Goal: Task Accomplishment & Management: Use online tool/utility

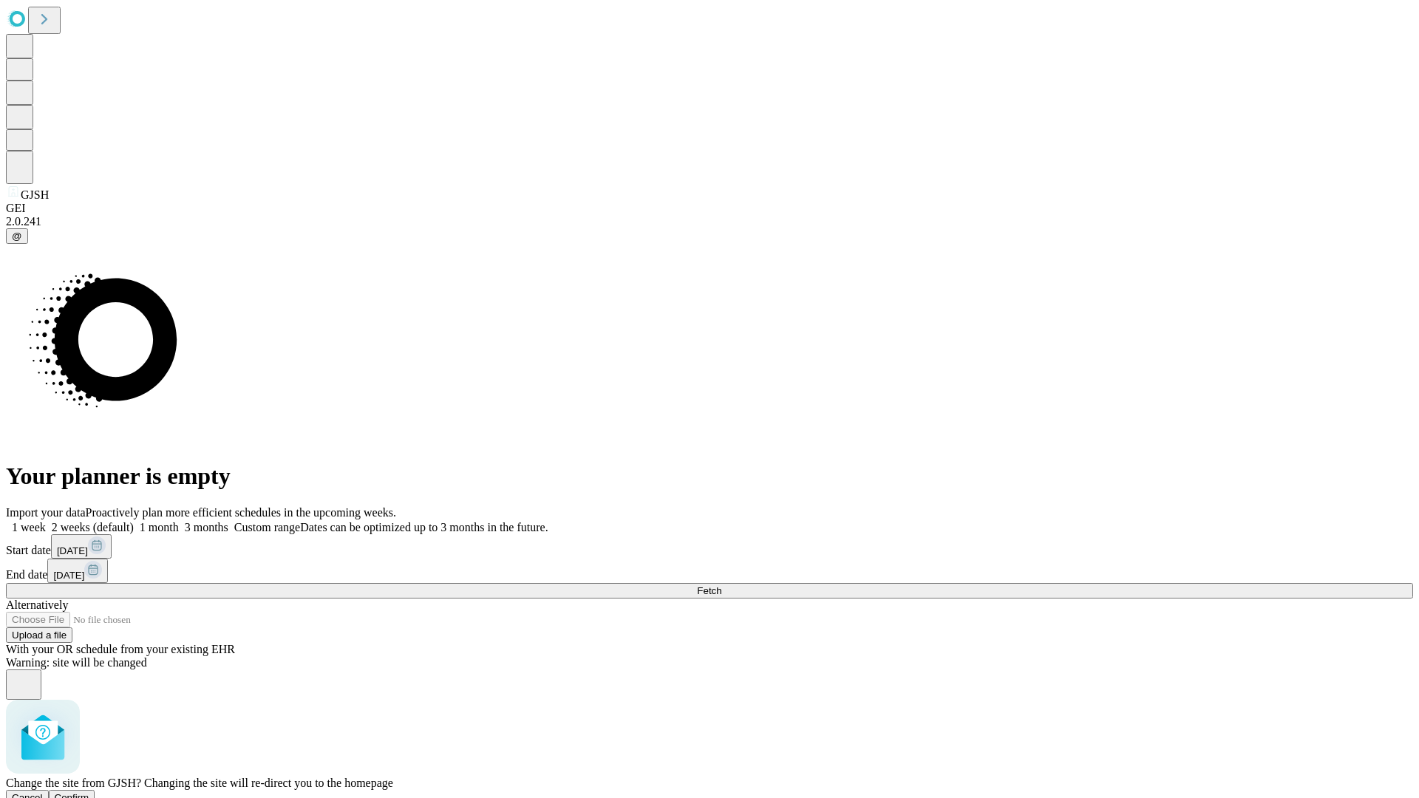
click at [89, 792] on span "Confirm" at bounding box center [72, 797] width 35 height 11
click at [134, 521] on label "2 weeks (default)" at bounding box center [90, 527] width 88 height 13
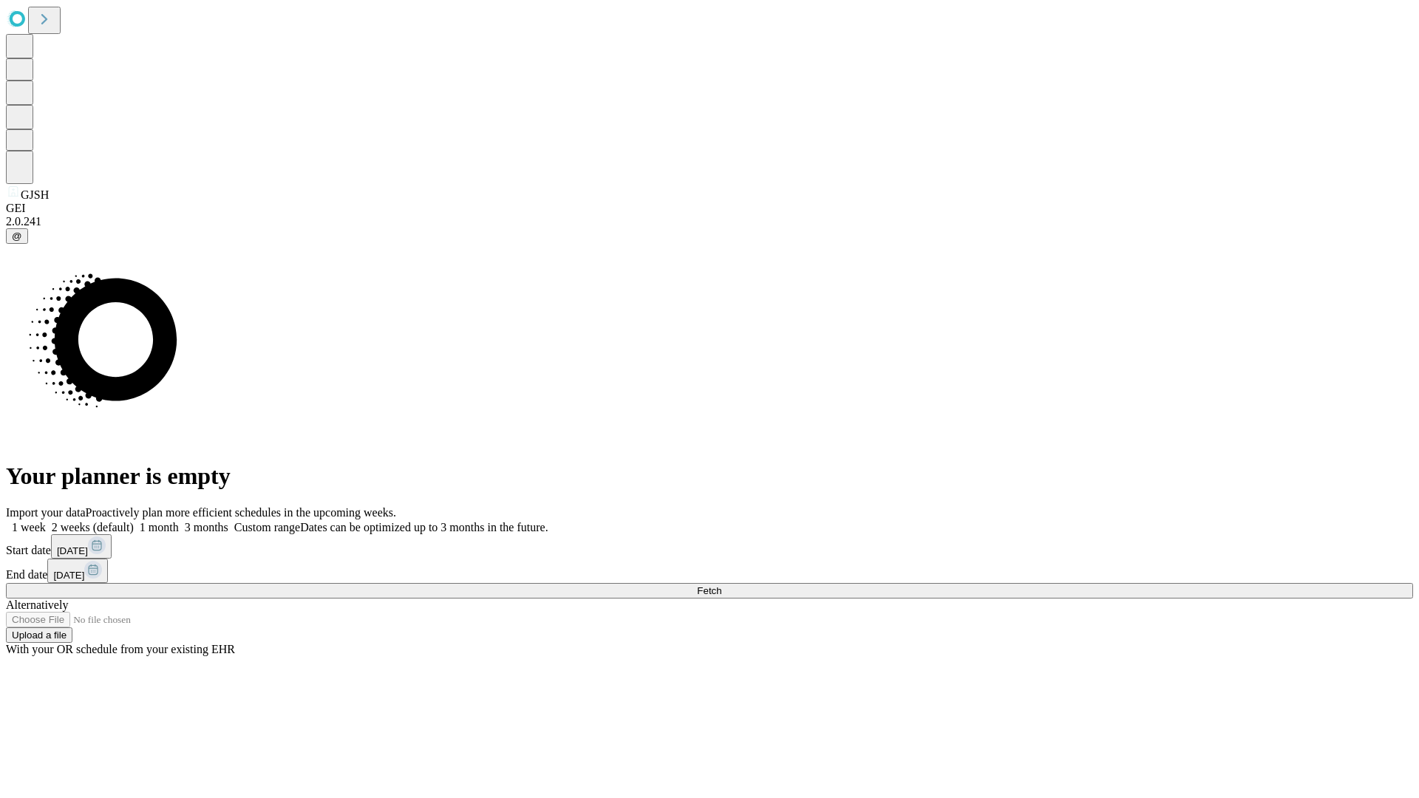
click at [721, 585] on span "Fetch" at bounding box center [709, 590] width 24 height 11
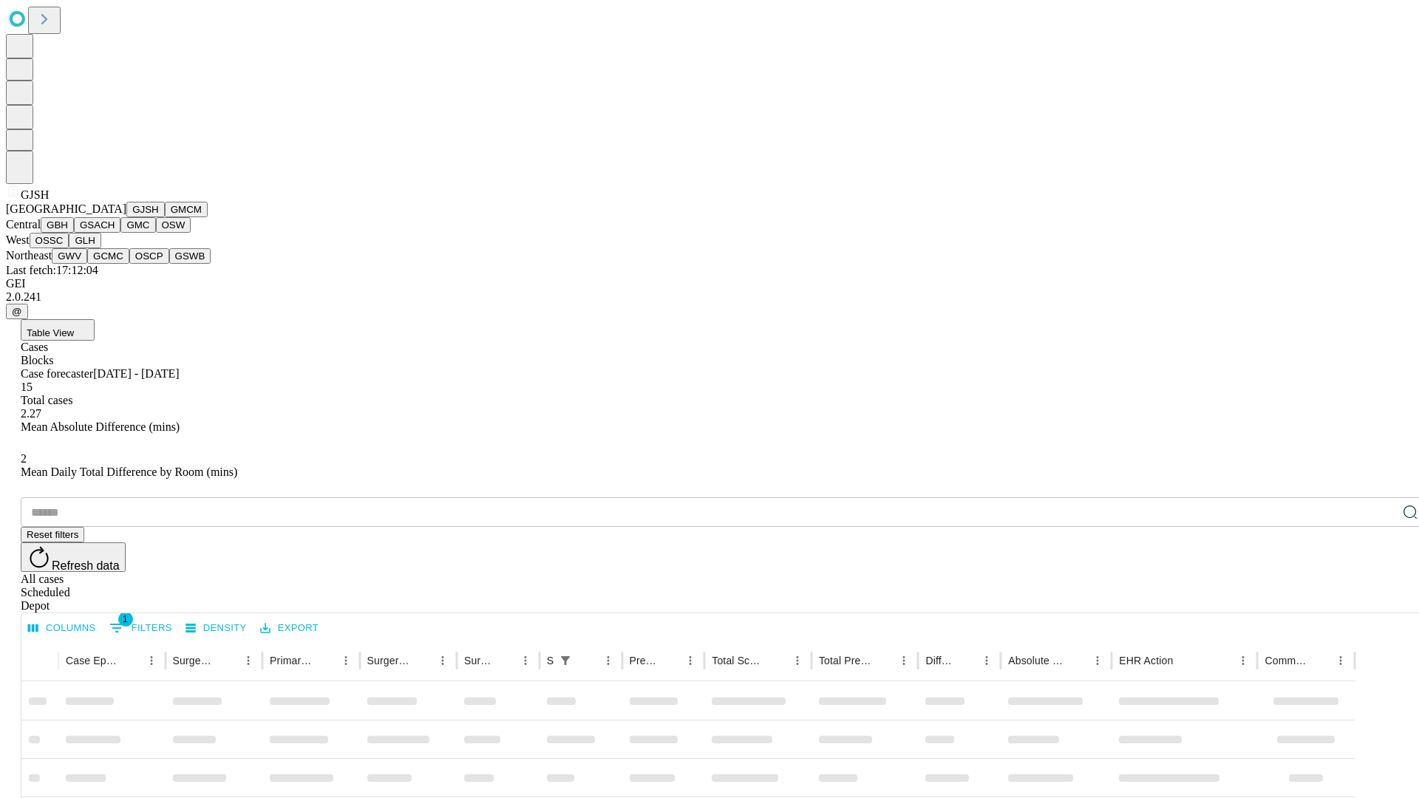
click at [165, 217] on button "GMCM" at bounding box center [186, 210] width 43 height 16
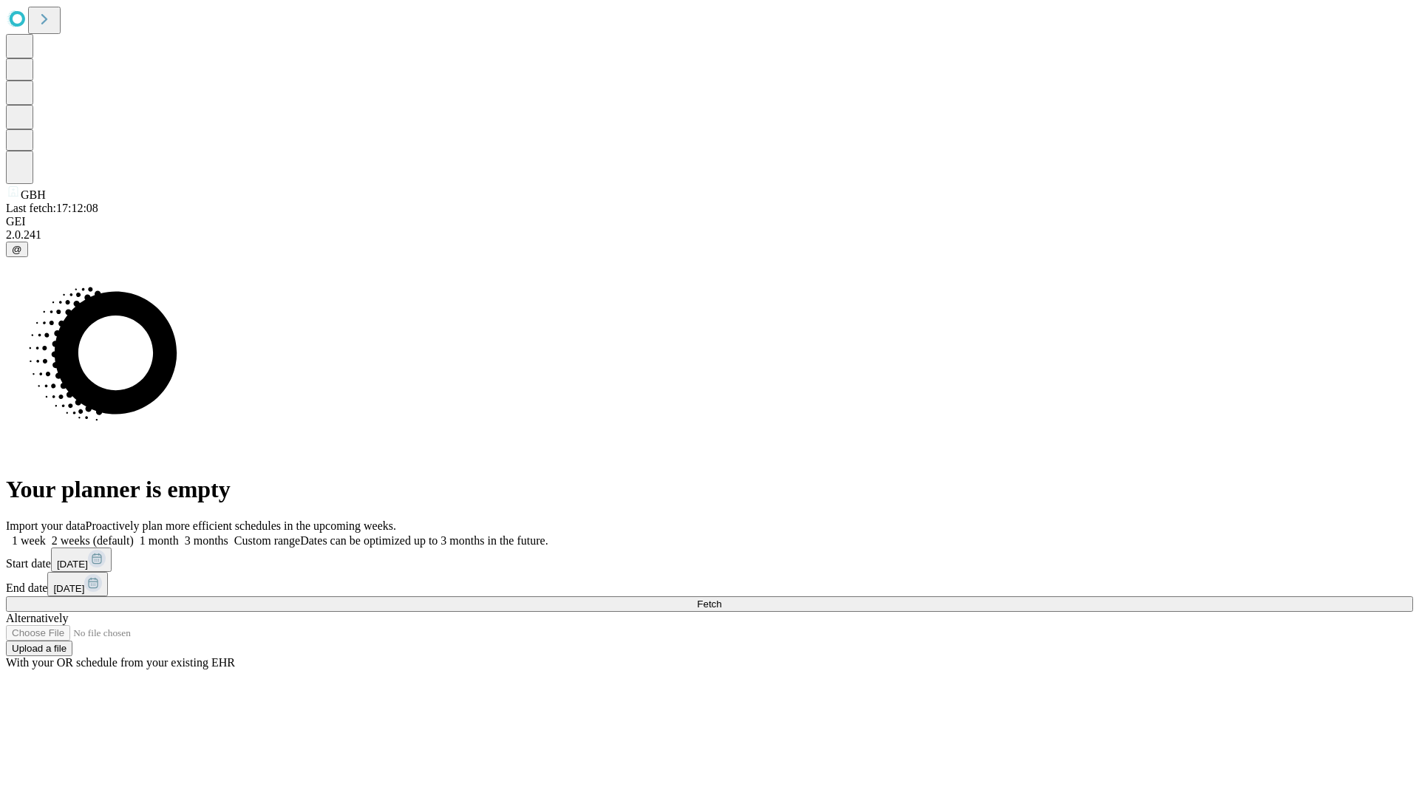
click at [134, 534] on label "2 weeks (default)" at bounding box center [90, 540] width 88 height 13
click at [721, 599] on span "Fetch" at bounding box center [709, 604] width 24 height 11
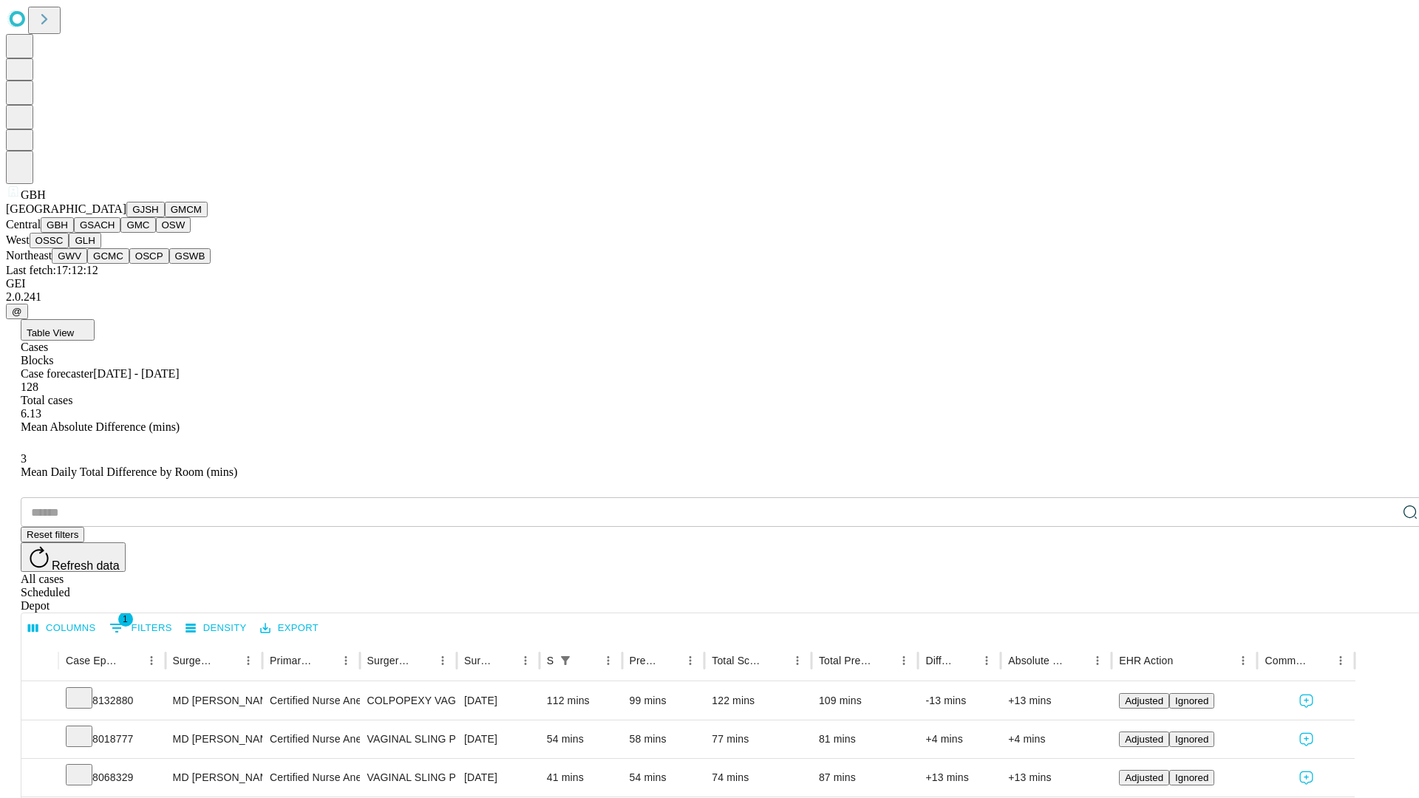
click at [115, 233] on button "GSACH" at bounding box center [97, 225] width 47 height 16
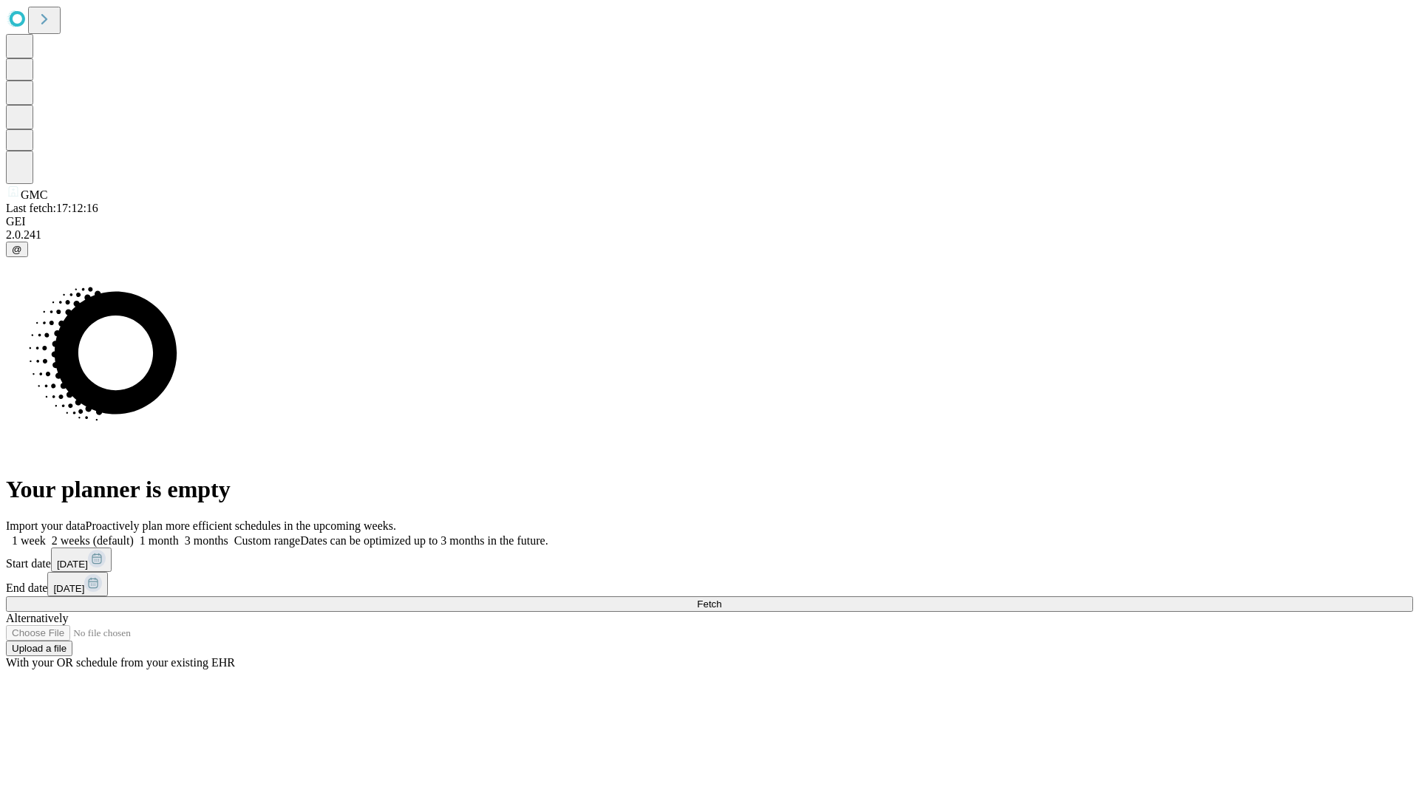
click at [134, 534] on label "2 weeks (default)" at bounding box center [90, 540] width 88 height 13
click at [721, 599] on span "Fetch" at bounding box center [709, 604] width 24 height 11
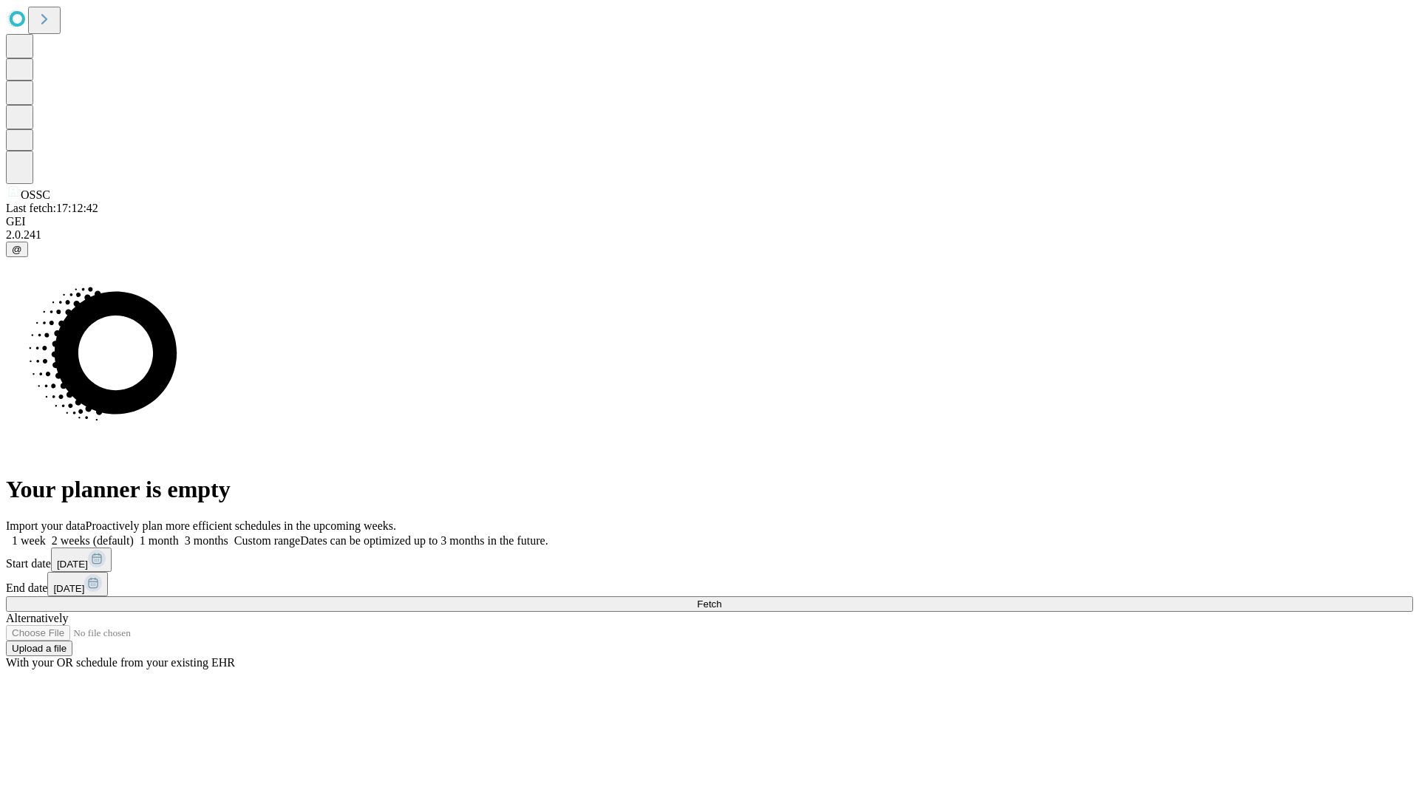
click at [134, 534] on label "2 weeks (default)" at bounding box center [90, 540] width 88 height 13
click at [721, 599] on span "Fetch" at bounding box center [709, 604] width 24 height 11
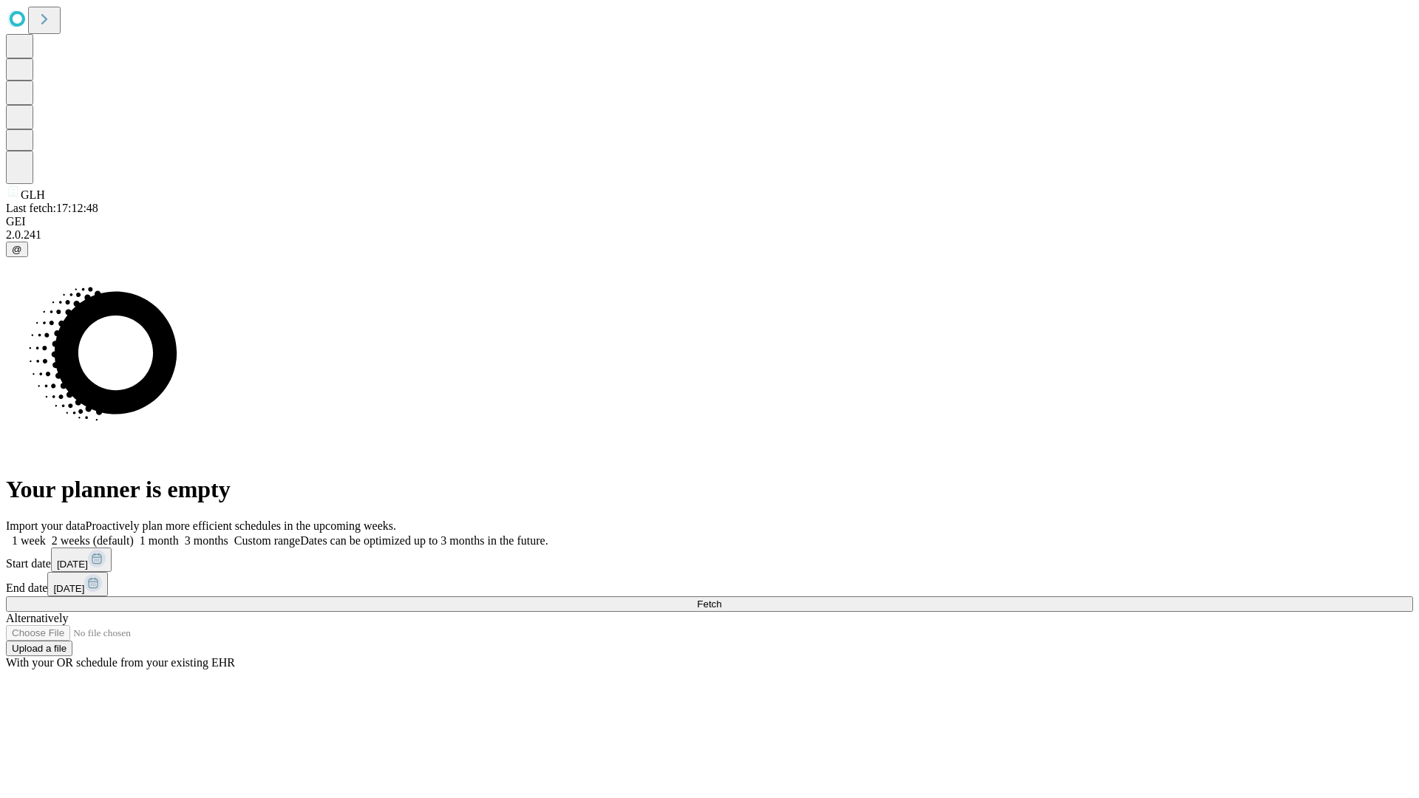
click at [134, 534] on label "2 weeks (default)" at bounding box center [90, 540] width 88 height 13
click at [721, 599] on span "Fetch" at bounding box center [709, 604] width 24 height 11
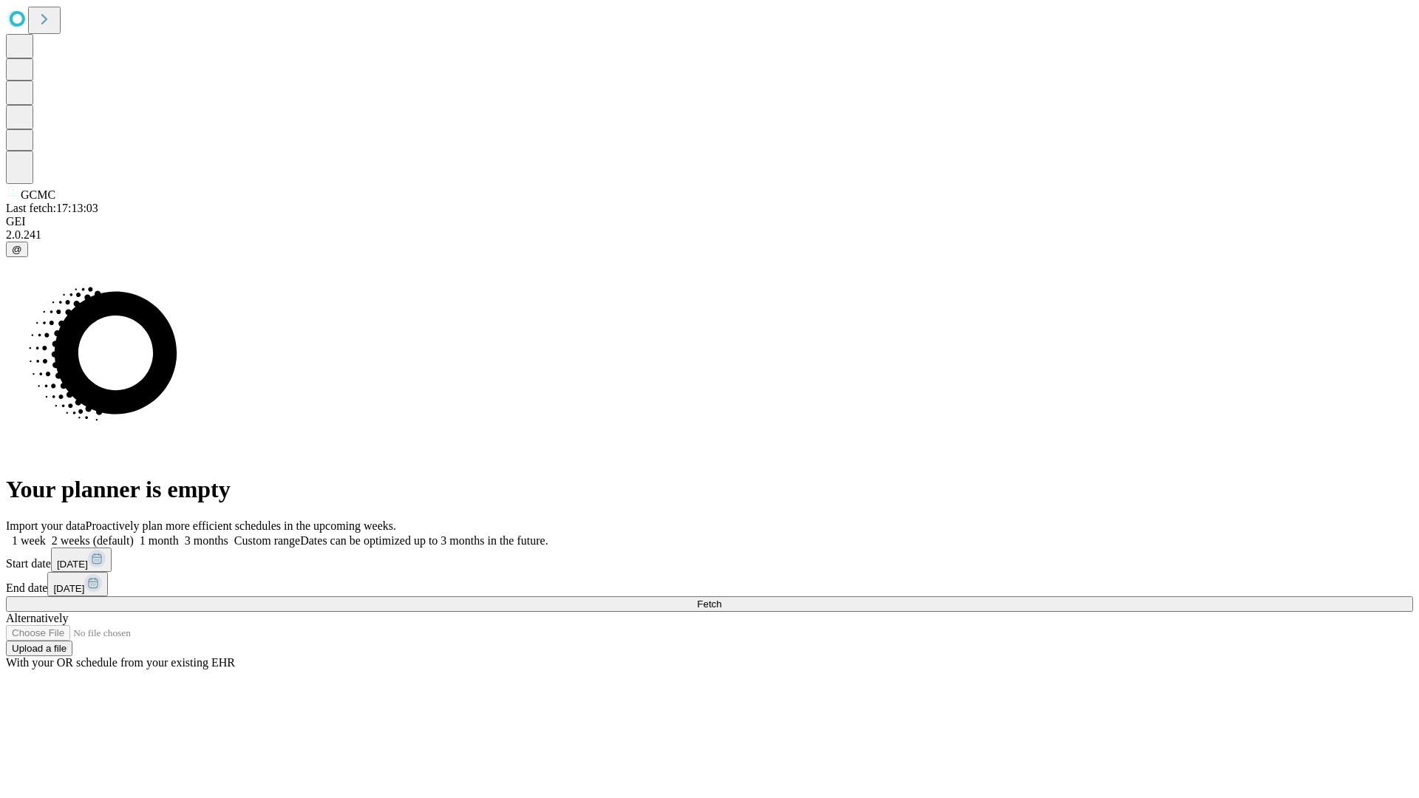
click at [721, 599] on span "Fetch" at bounding box center [709, 604] width 24 height 11
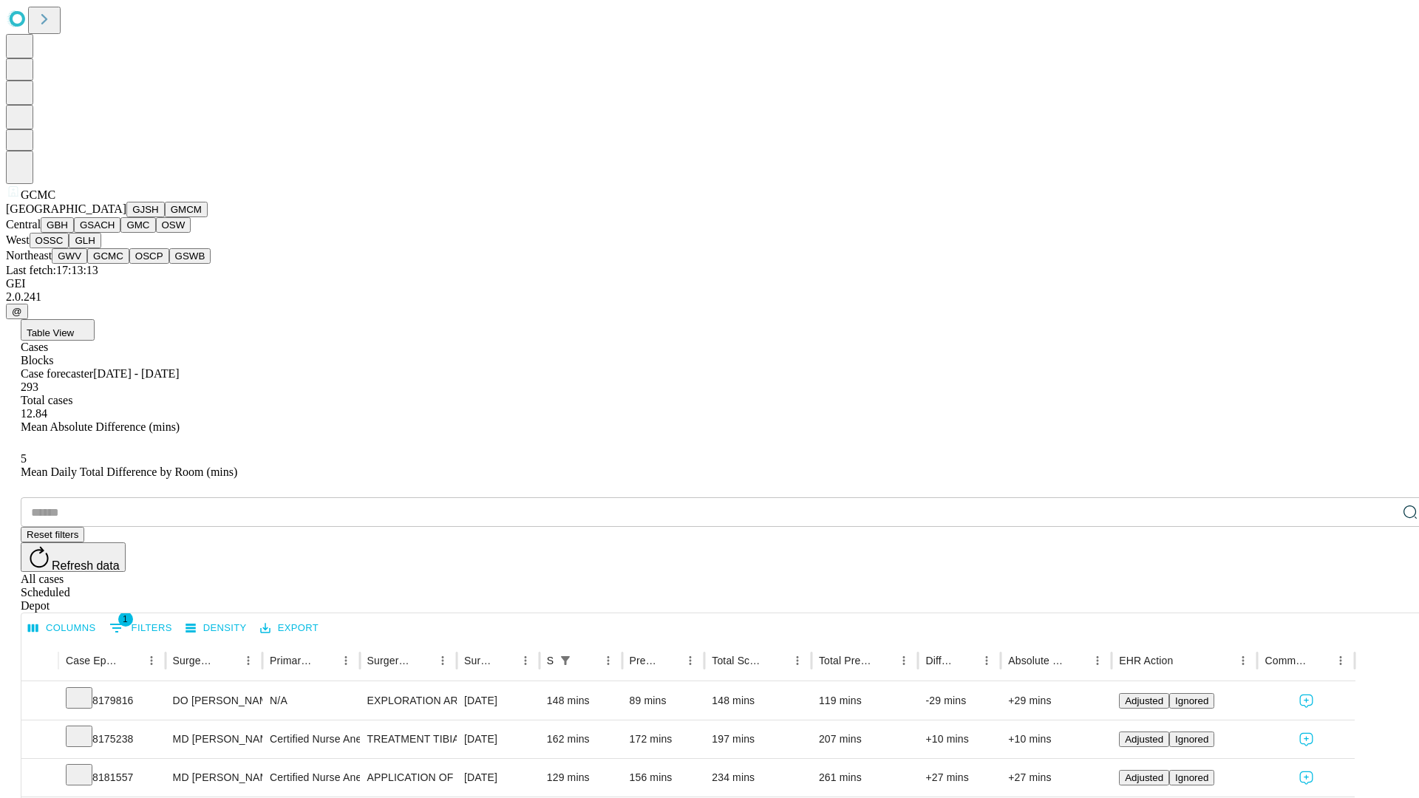
click at [129, 264] on button "OSCP" at bounding box center [149, 256] width 40 height 16
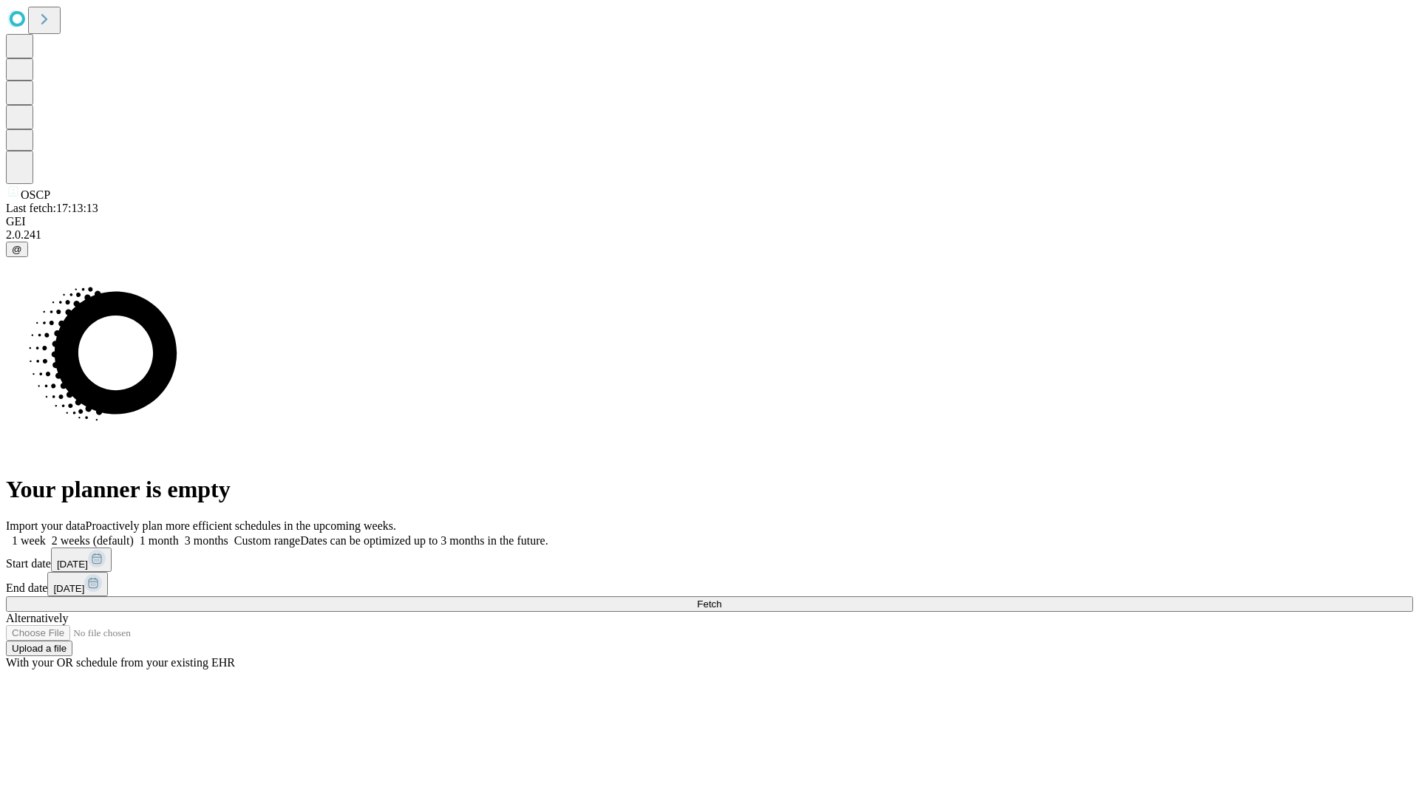
click at [134, 534] on label "2 weeks (default)" at bounding box center [90, 540] width 88 height 13
click at [721, 599] on span "Fetch" at bounding box center [709, 604] width 24 height 11
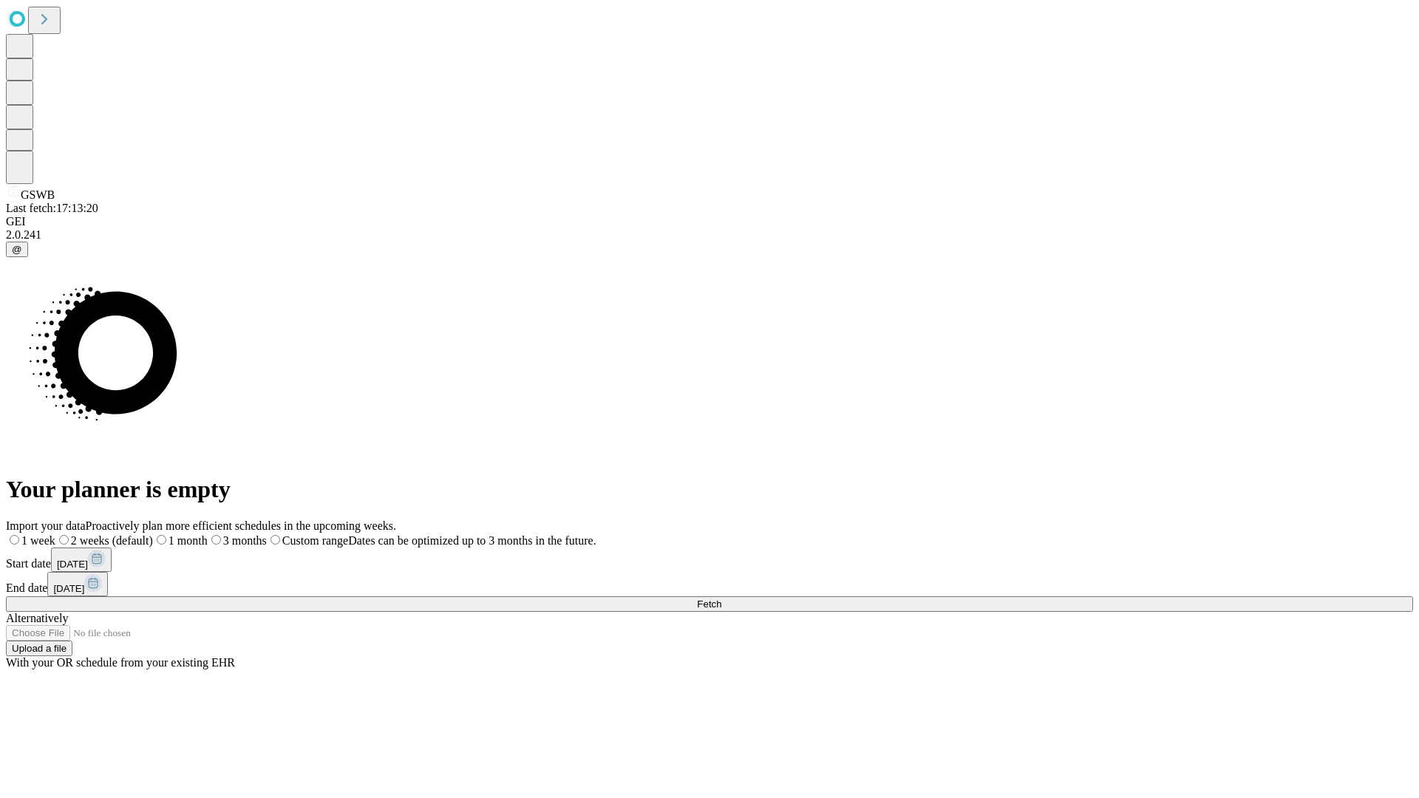
click at [153, 534] on label "2 weeks (default)" at bounding box center [104, 540] width 98 height 13
click at [721, 599] on span "Fetch" at bounding box center [709, 604] width 24 height 11
